Goal: Task Accomplishment & Management: Manage account settings

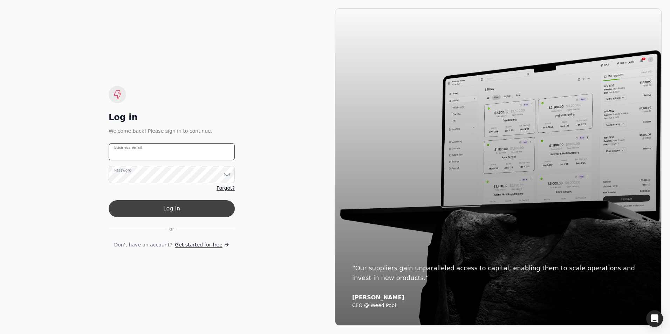
type email "[EMAIL_ADDRESS][DOMAIN_NAME]"
click at [152, 212] on button "Log in" at bounding box center [172, 208] width 126 height 17
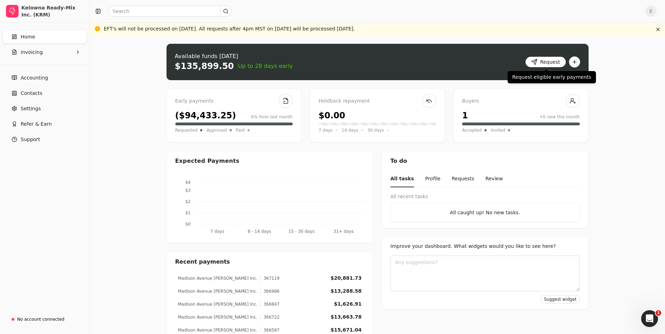
click at [532, 63] on button "Request" at bounding box center [545, 61] width 41 height 11
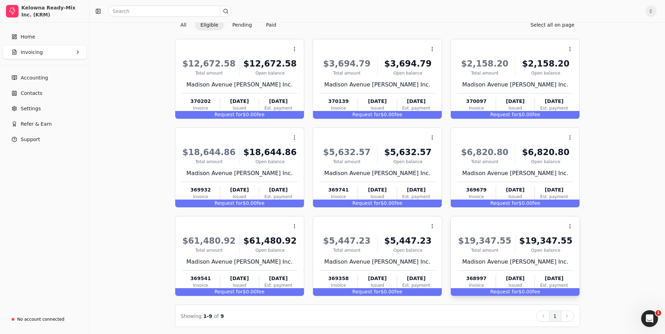
scroll to position [46, 0]
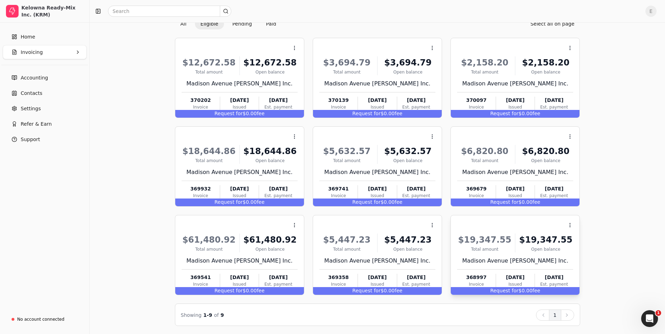
click at [530, 249] on div "Open balance" at bounding box center [545, 249] width 55 height 6
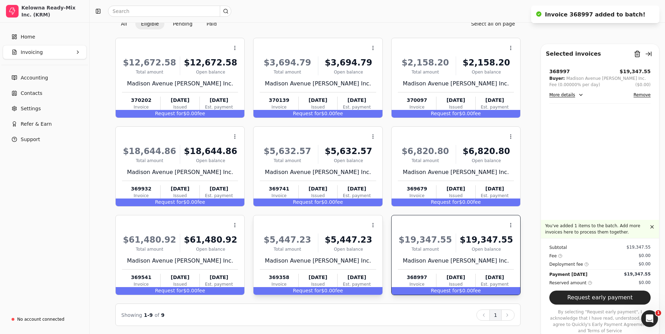
click at [323, 247] on div "Open balance" at bounding box center [348, 249] width 55 height 6
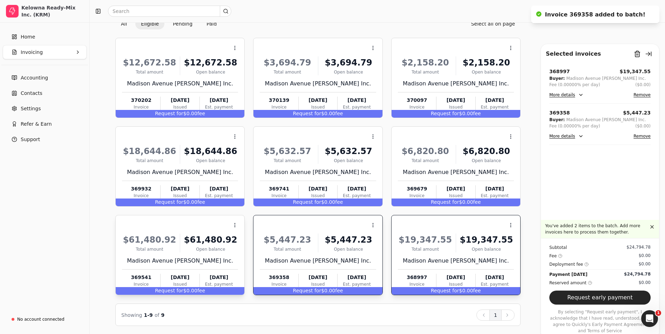
click at [221, 244] on div "$61,480.92" at bounding box center [210, 240] width 55 height 13
click at [465, 169] on div "Madison Avenue [PERSON_NAME] Inc." at bounding box center [456, 172] width 116 height 8
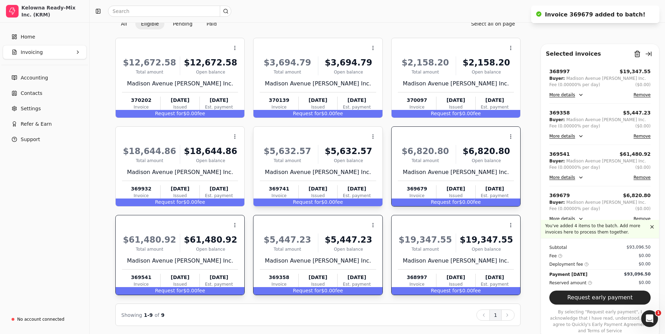
click at [327, 155] on div "$5,632.57" at bounding box center [348, 151] width 55 height 13
click at [218, 155] on div "$18,644.86" at bounding box center [210, 151] width 55 height 13
click at [466, 87] on div "Madison Avenue [PERSON_NAME] Inc." at bounding box center [456, 84] width 116 height 8
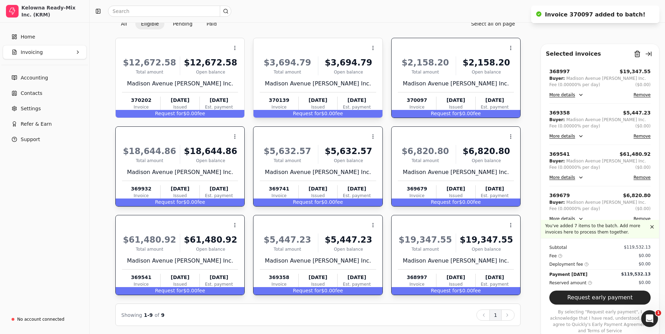
click at [304, 77] on div "$3,694.79 Total amount $3,694.79 Open [STREET_ADDRESS] [PERSON_NAME] Inc. 37013…" at bounding box center [318, 82] width 116 height 60
click at [205, 78] on div "$12,672.58 Total amount $12,672.58 Open [STREET_ADDRESS] [PERSON_NAME] Inc. 370…" at bounding box center [180, 82] width 116 height 60
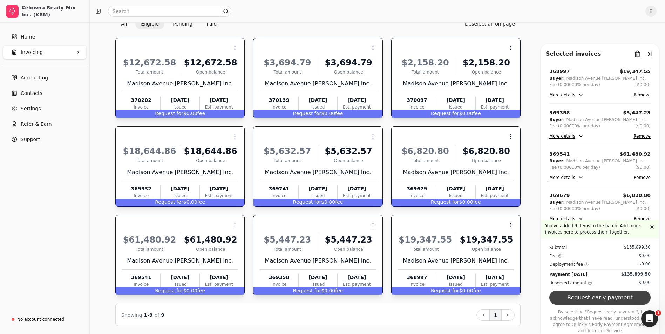
click at [600, 305] on button "Request early payment" at bounding box center [599, 298] width 101 height 14
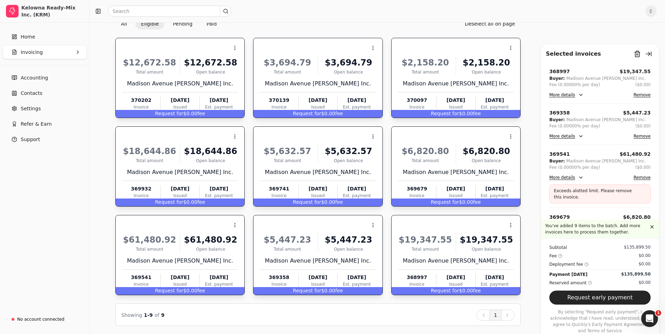
click at [639, 178] on button "Remove" at bounding box center [641, 177] width 17 height 8
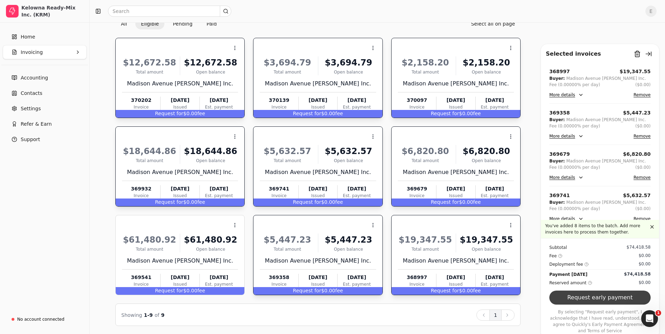
click at [589, 303] on button "Request early payment" at bounding box center [599, 298] width 101 height 14
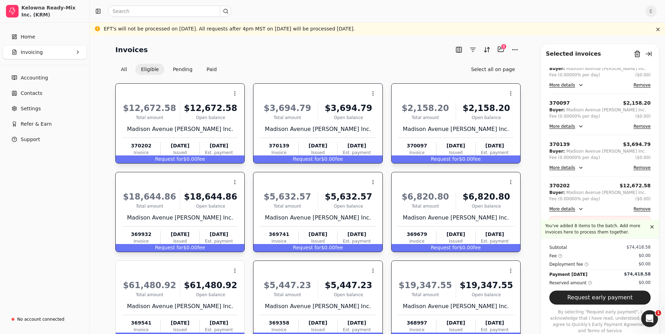
scroll to position [189, 0]
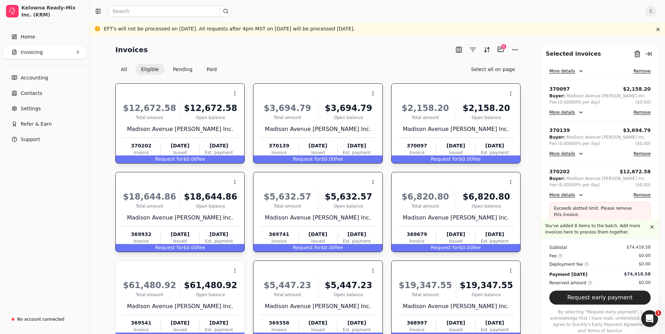
click at [639, 197] on button "Remove" at bounding box center [641, 195] width 17 height 8
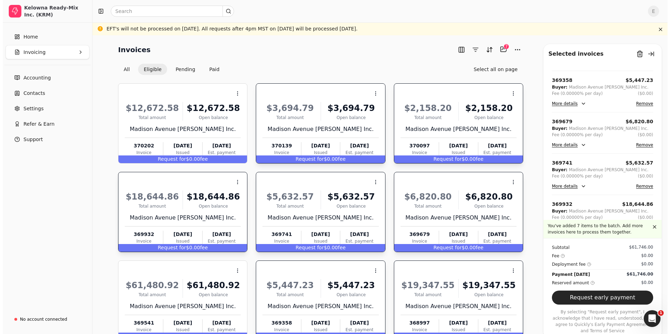
scroll to position [126, 0]
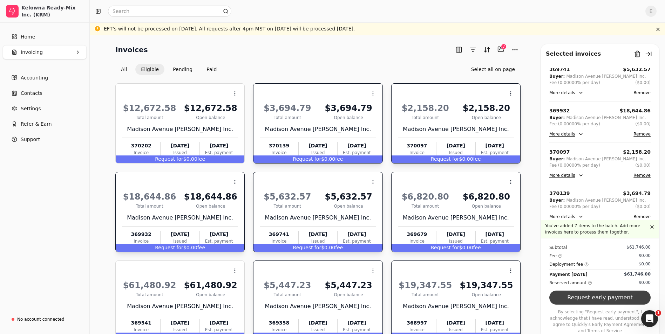
click at [605, 305] on button "Request early payment" at bounding box center [599, 298] width 101 height 14
